Goal: Task Accomplishment & Management: Manage account settings

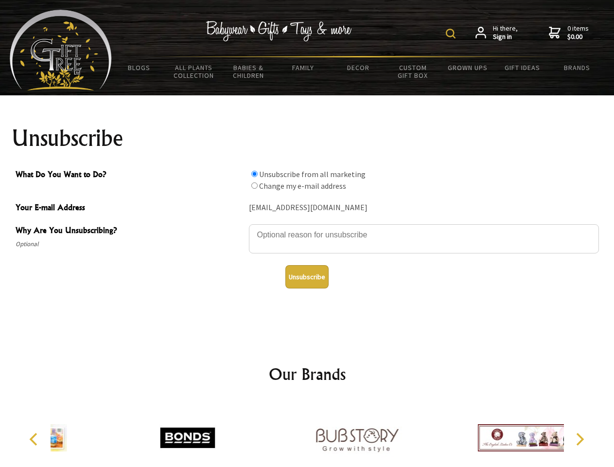
click at [452, 34] on img at bounding box center [451, 34] width 10 height 10
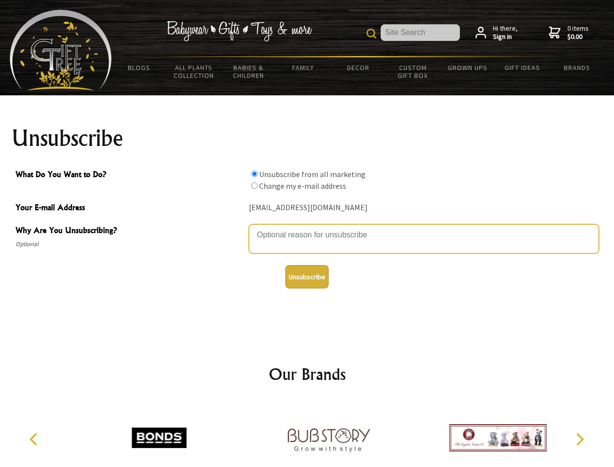
click at [307, 228] on textarea "Why Are You Unsubscribing?" at bounding box center [424, 238] width 350 height 29
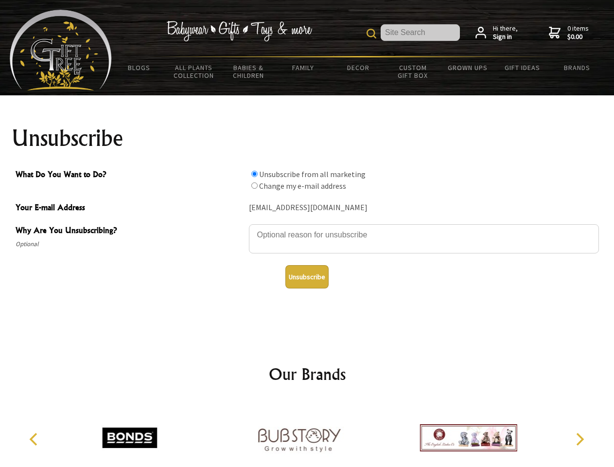
click at [254, 174] on input "What Do You Want to Do?" at bounding box center [254, 174] width 6 height 6
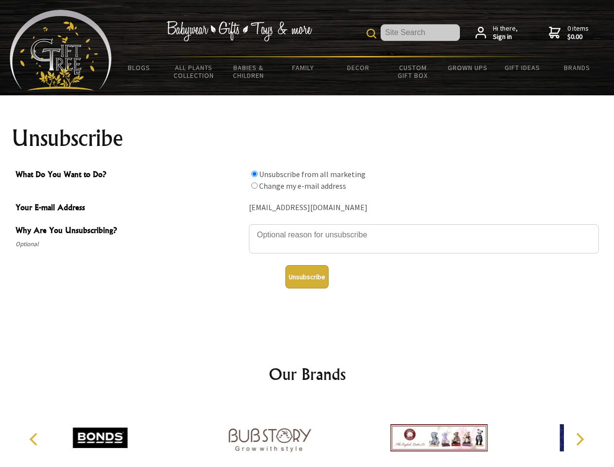
click at [254, 185] on input "What Do You Want to Do?" at bounding box center [254, 185] width 6 height 6
radio input "true"
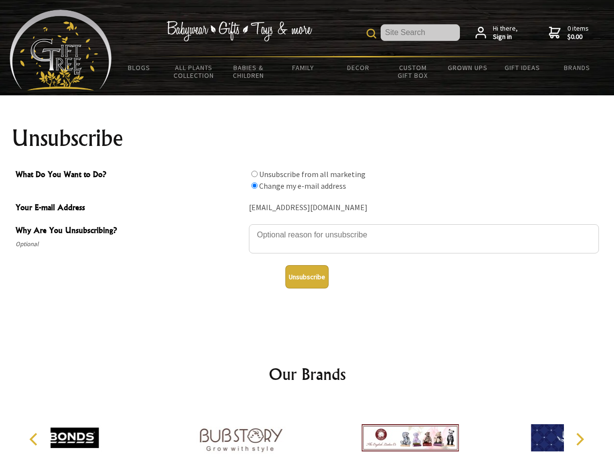
click at [307, 277] on button "Unsubscribe" at bounding box center [306, 276] width 43 height 23
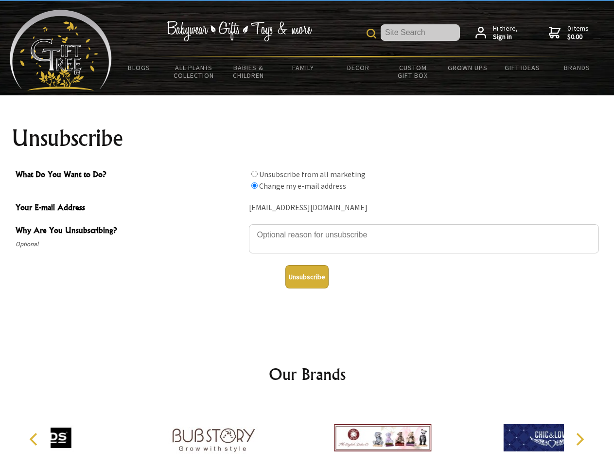
click at [307, 434] on div at bounding box center [382, 439] width 169 height 76
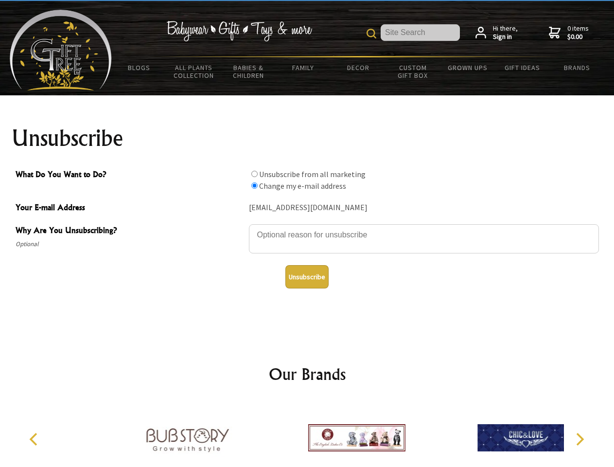
click at [35, 439] on icon "Previous" at bounding box center [34, 439] width 13 height 13
click at [580, 439] on icon "Next" at bounding box center [579, 439] width 13 height 13
